Goal: Task Accomplishment & Management: Use online tool/utility

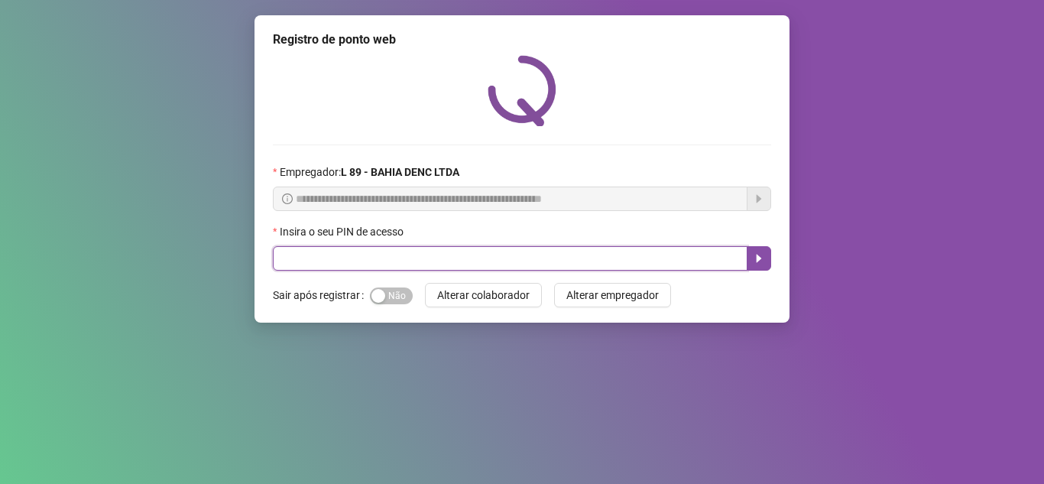
click at [404, 248] on input "text" at bounding box center [510, 258] width 475 height 24
type input "*****"
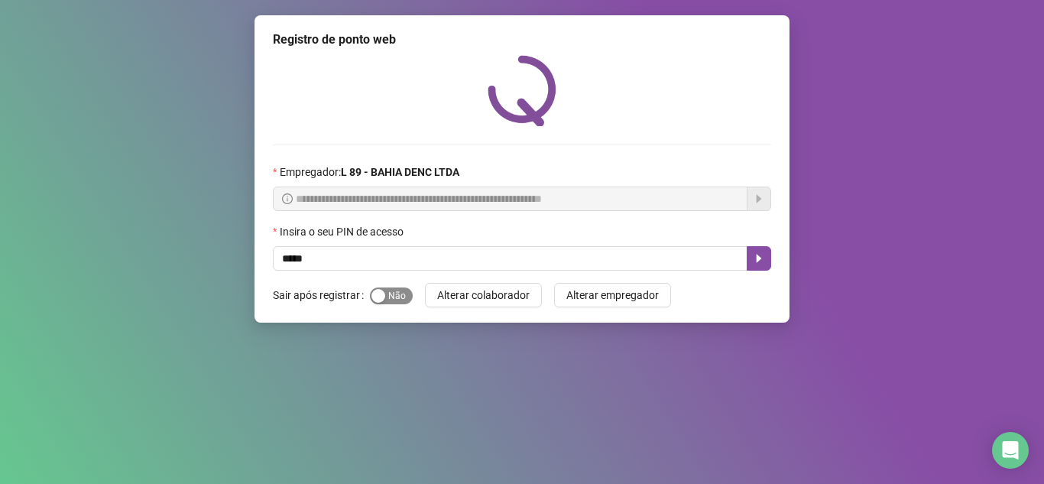
drag, startPoint x: 365, startPoint y: 287, endPoint x: 376, endPoint y: 290, distance: 11.4
click at [376, 290] on div "Sair após registrar Sim Não" at bounding box center [343, 295] width 140 height 24
click at [377, 291] on div "button" at bounding box center [379, 296] width 14 height 14
click at [752, 261] on button "button" at bounding box center [759, 258] width 24 height 24
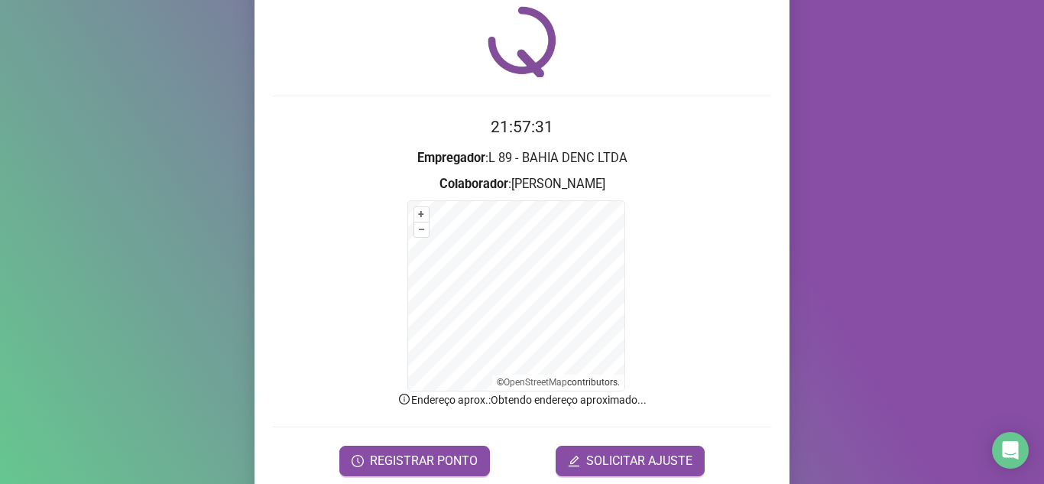
scroll to position [109, 0]
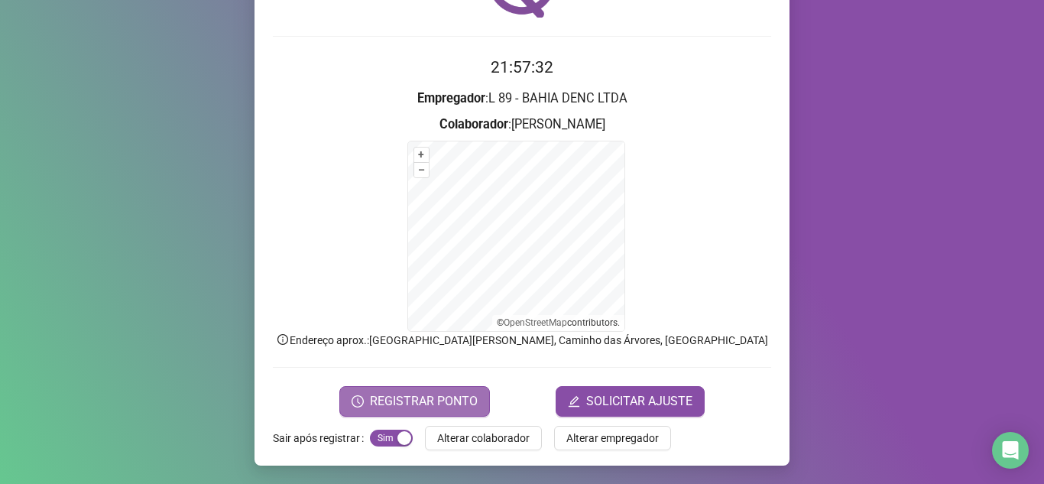
click at [411, 394] on span "REGISTRAR PONTO" at bounding box center [424, 401] width 108 height 18
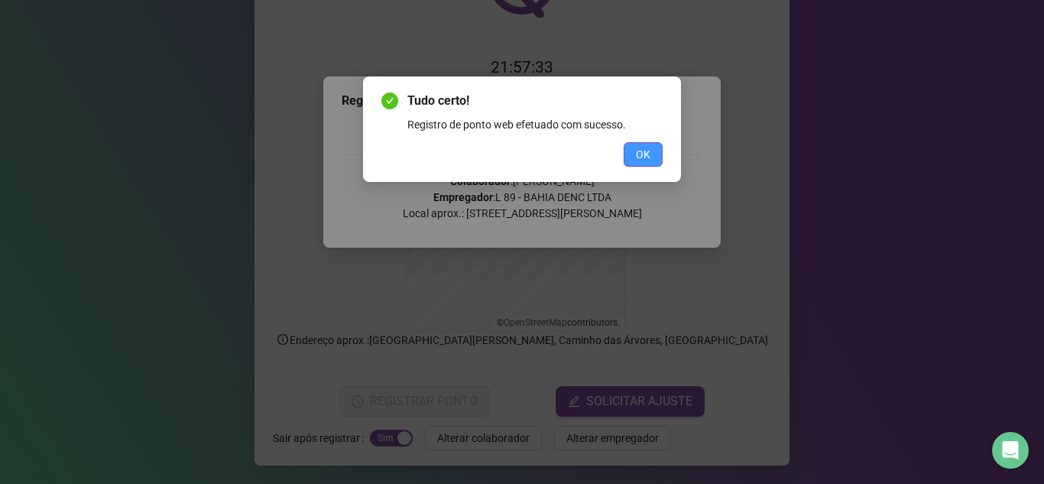
click at [639, 155] on span "OK" at bounding box center [643, 154] width 15 height 17
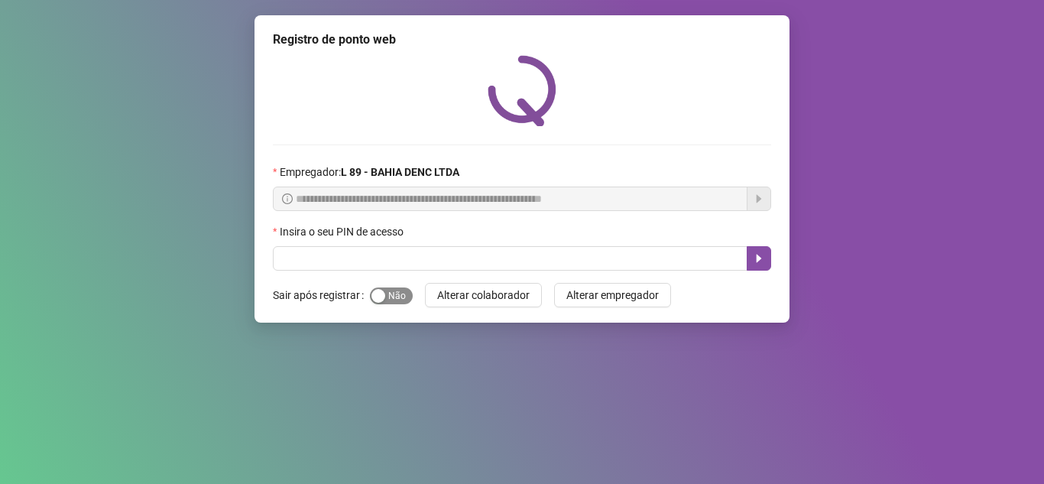
click at [398, 297] on span "Sim Não" at bounding box center [391, 295] width 43 height 17
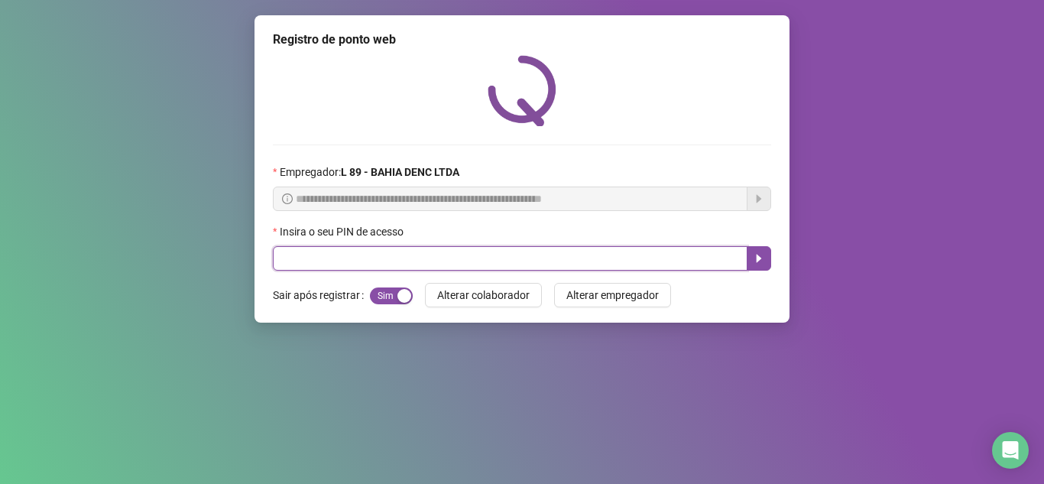
click at [348, 264] on input "text" at bounding box center [510, 258] width 475 height 24
type input "*****"
click at [762, 259] on icon "caret-right" at bounding box center [759, 258] width 12 height 12
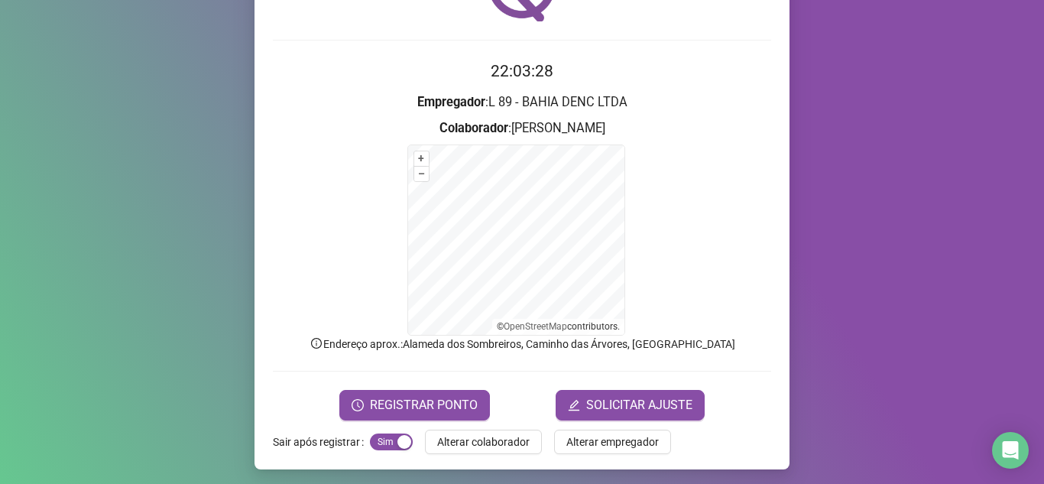
scroll to position [109, 0]
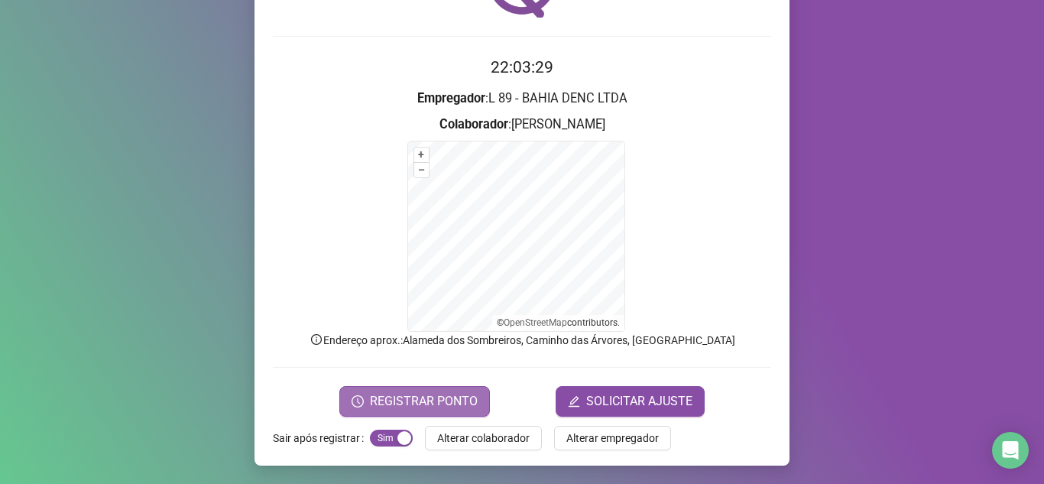
click at [437, 403] on span "REGISTRAR PONTO" at bounding box center [424, 401] width 108 height 18
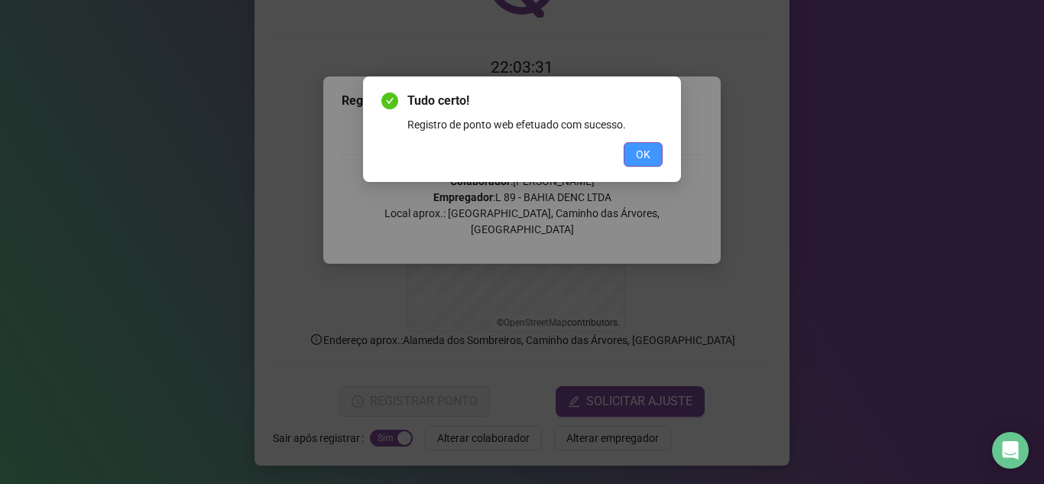
click at [644, 155] on span "OK" at bounding box center [643, 154] width 15 height 17
